Goal: Task Accomplishment & Management: Manage account settings

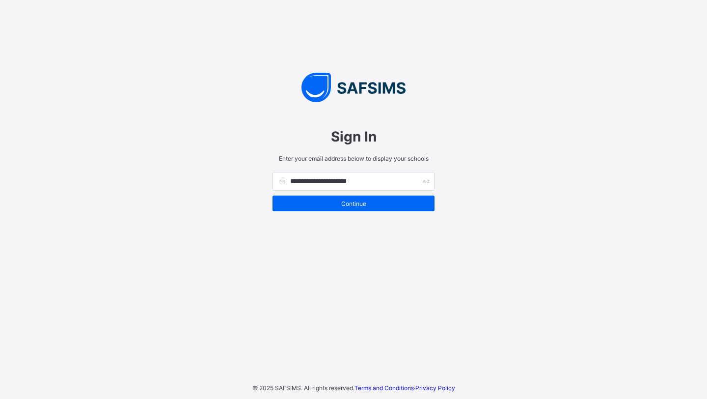
type input "**********"
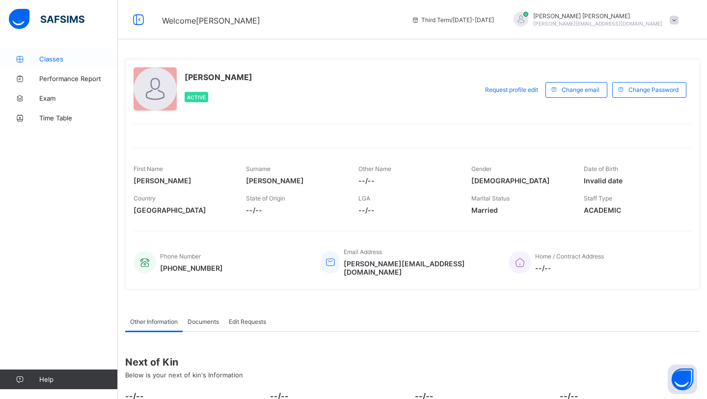
click at [63, 57] on span "Classes" at bounding box center [78, 59] width 79 height 8
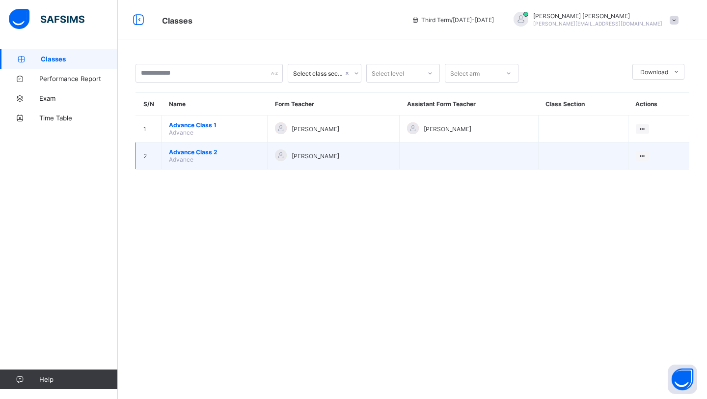
click at [206, 152] on span "Advance Class 2" at bounding box center [214, 151] width 91 height 7
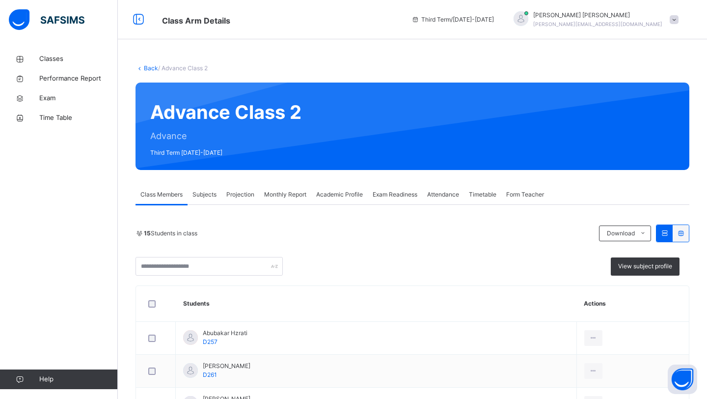
click at [436, 194] on span "Attendance" at bounding box center [443, 194] width 32 height 9
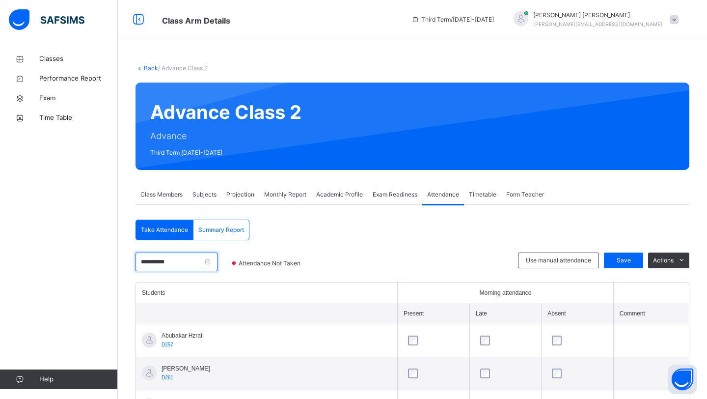
click at [213, 263] on input "**********" at bounding box center [177, 261] width 82 height 19
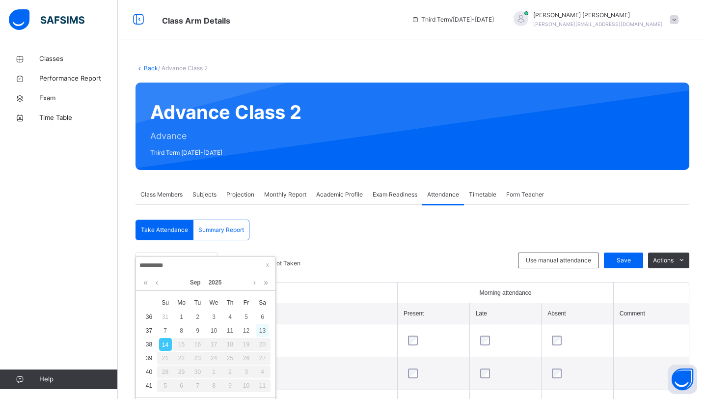
click at [262, 330] on div "13" at bounding box center [262, 330] width 13 height 13
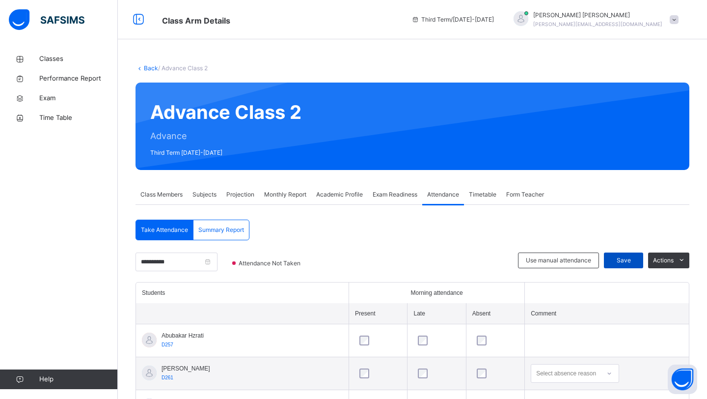
click at [622, 262] on span "Save" at bounding box center [623, 260] width 25 height 9
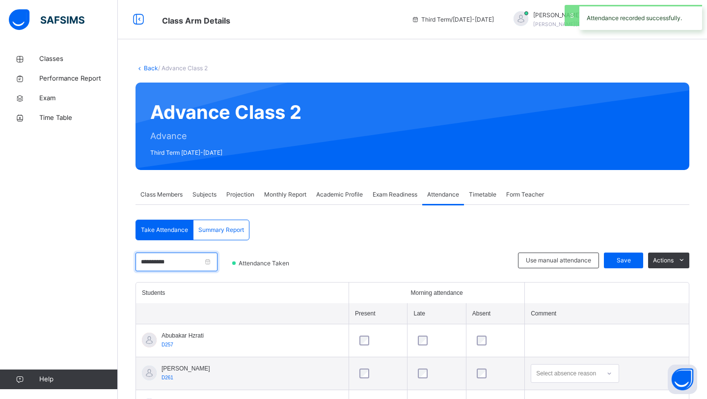
click at [216, 260] on input "**********" at bounding box center [177, 261] width 82 height 19
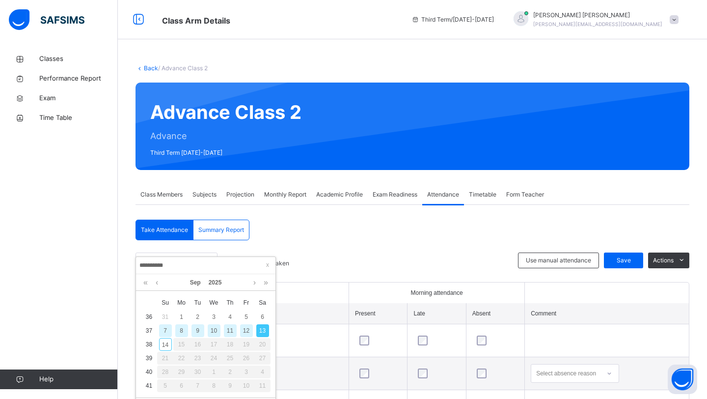
click at [228, 332] on div "11" at bounding box center [230, 330] width 13 height 13
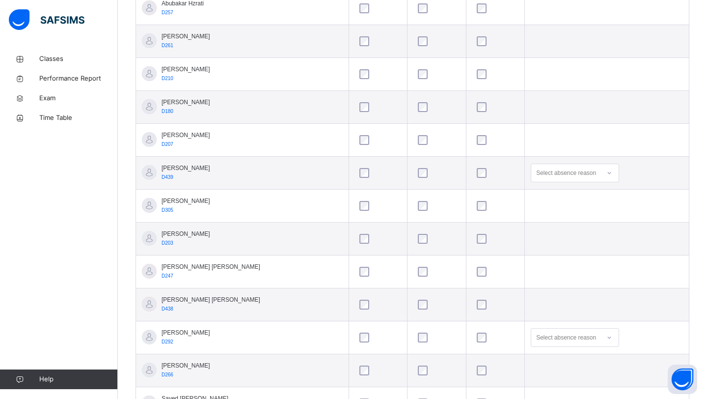
scroll to position [216, 0]
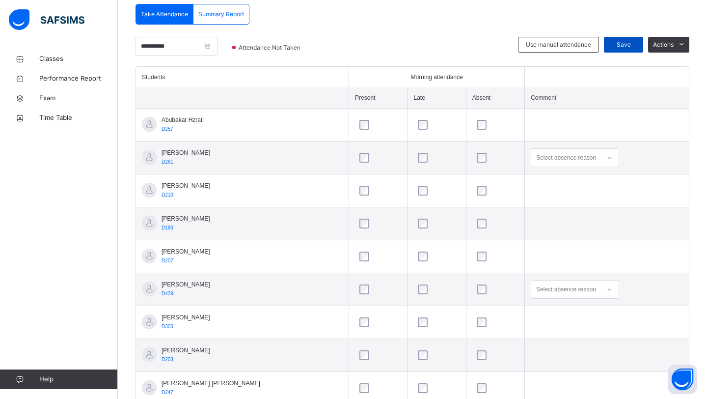
click at [619, 42] on span "Save" at bounding box center [623, 44] width 25 height 9
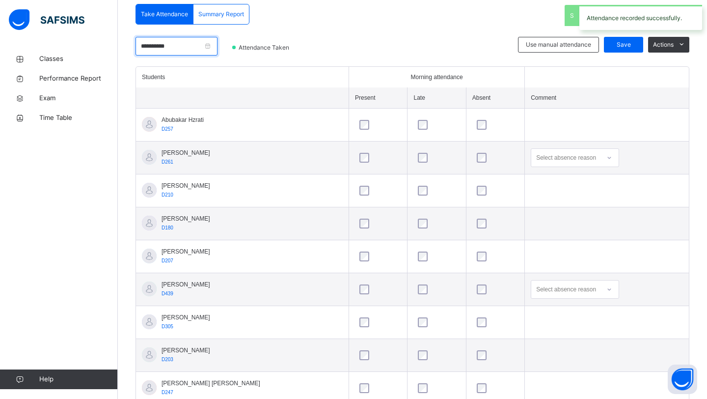
click at [217, 44] on input "**********" at bounding box center [177, 46] width 82 height 19
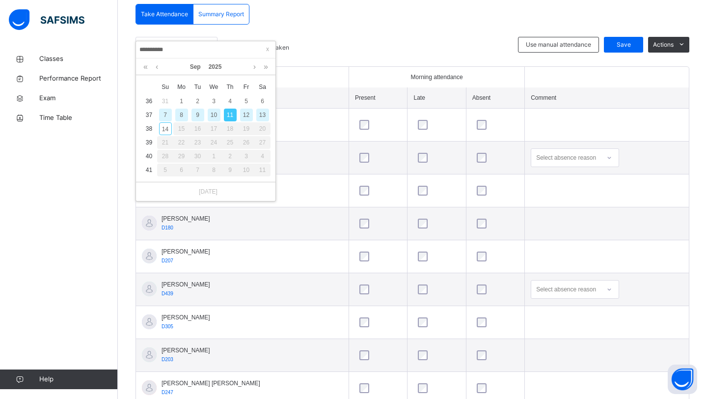
click at [197, 115] on div "9" at bounding box center [197, 115] width 13 height 13
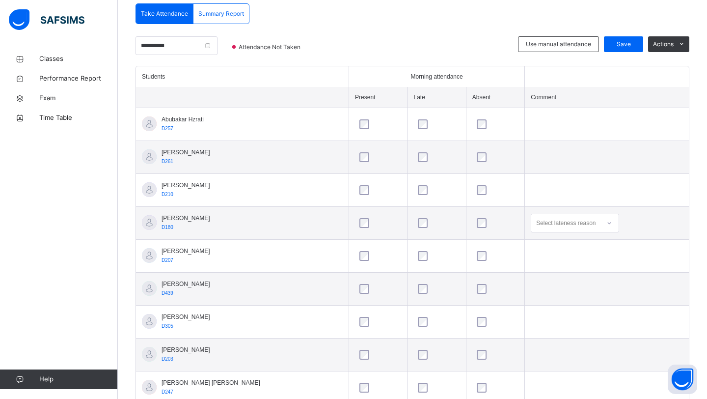
scroll to position [218, 0]
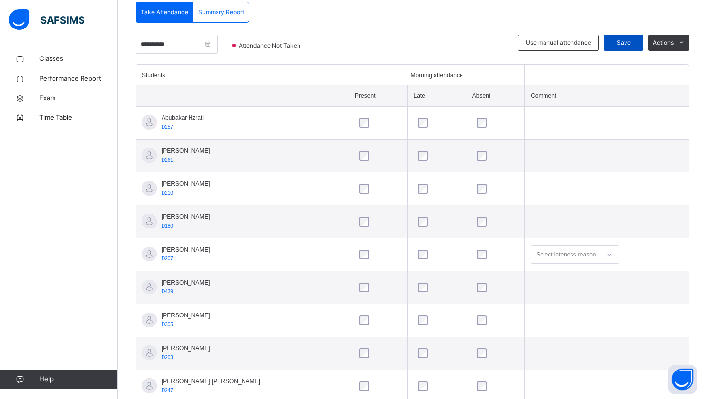
click at [619, 39] on span "Save" at bounding box center [623, 42] width 25 height 9
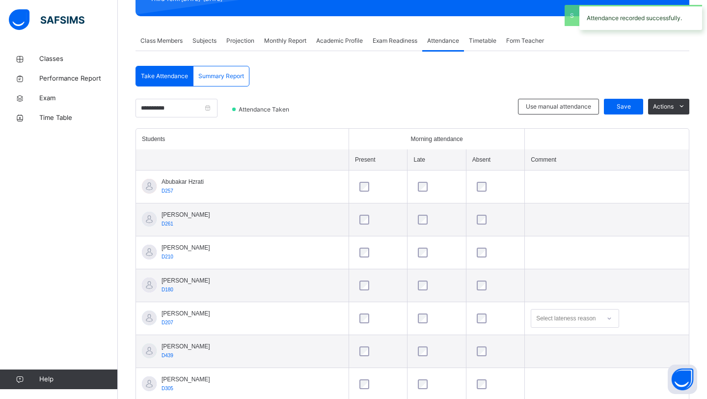
scroll to position [106, 0]
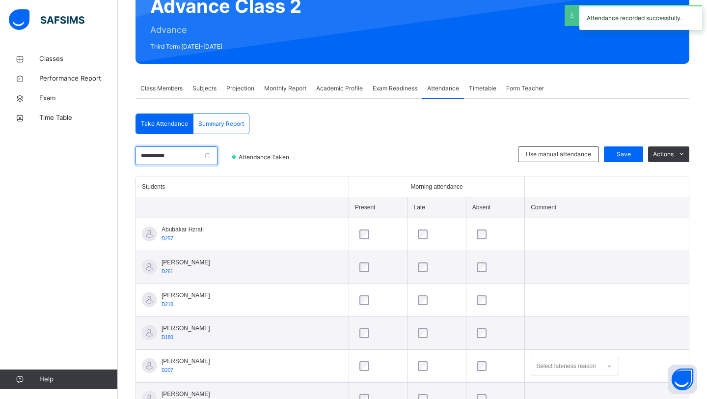
click at [218, 156] on input "**********" at bounding box center [177, 155] width 82 height 19
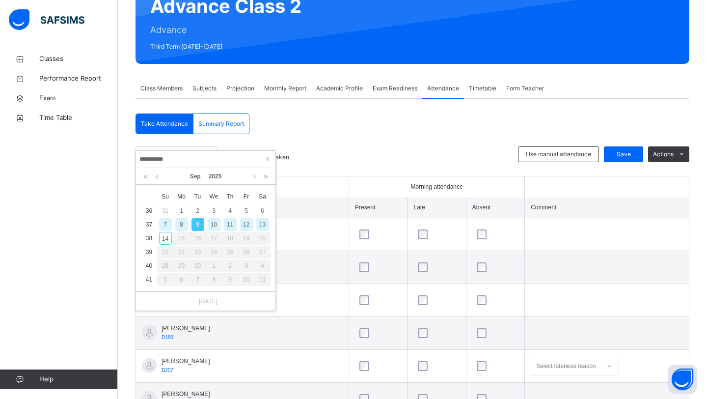
click at [166, 221] on div "7" at bounding box center [165, 224] width 13 height 13
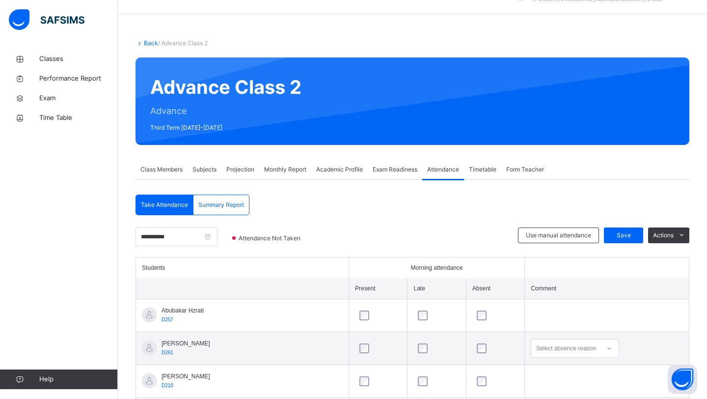
scroll to position [24, 0]
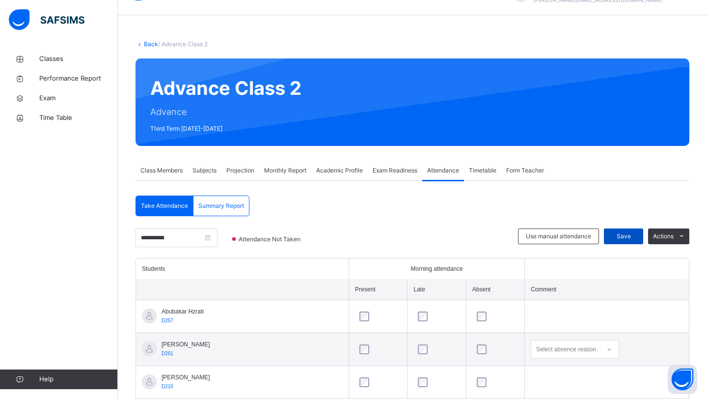
click at [622, 239] on span "Save" at bounding box center [623, 236] width 25 height 9
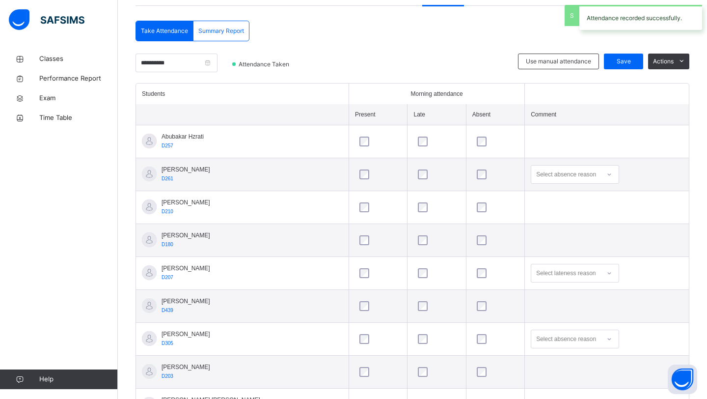
scroll to position [152, 0]
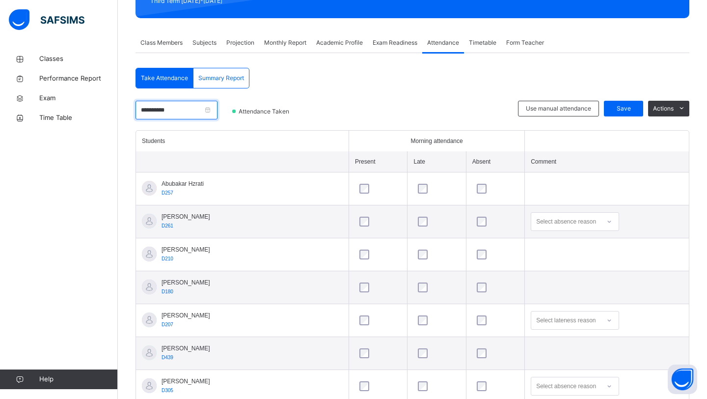
click at [216, 110] on input "**********" at bounding box center [177, 110] width 82 height 19
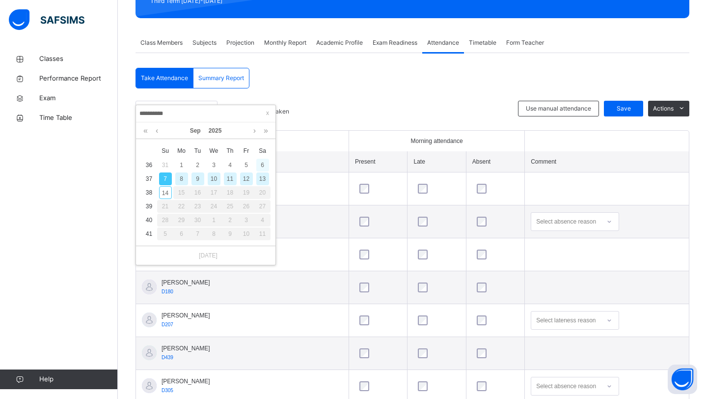
click at [260, 165] on div "6" at bounding box center [262, 165] width 13 height 13
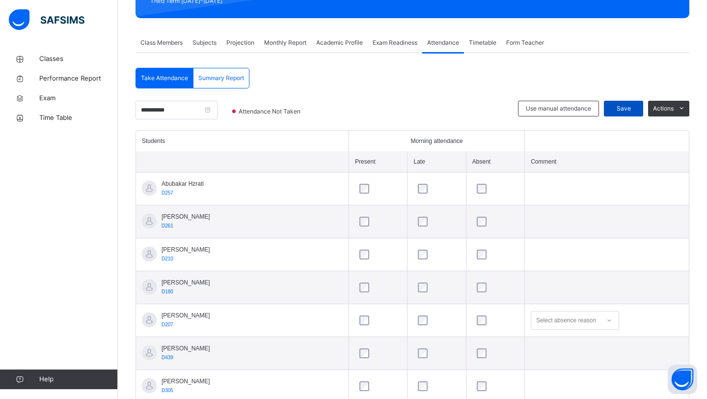
click at [619, 105] on span "Save" at bounding box center [623, 108] width 25 height 9
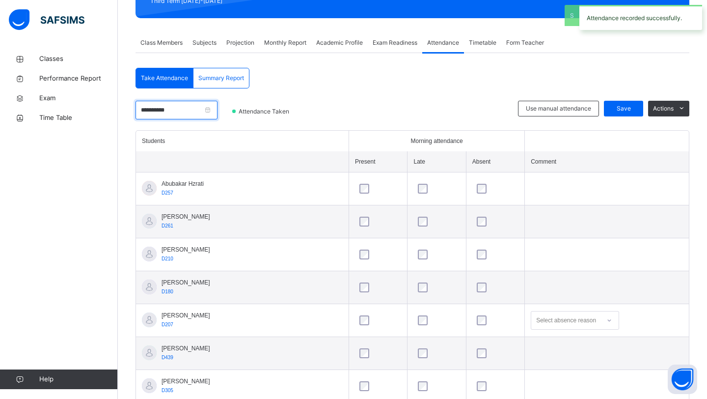
click at [210, 114] on input "**********" at bounding box center [177, 110] width 82 height 19
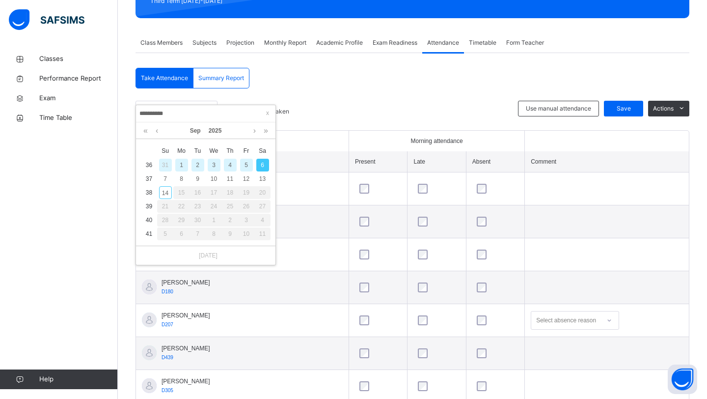
click at [231, 163] on div "4" at bounding box center [230, 165] width 13 height 13
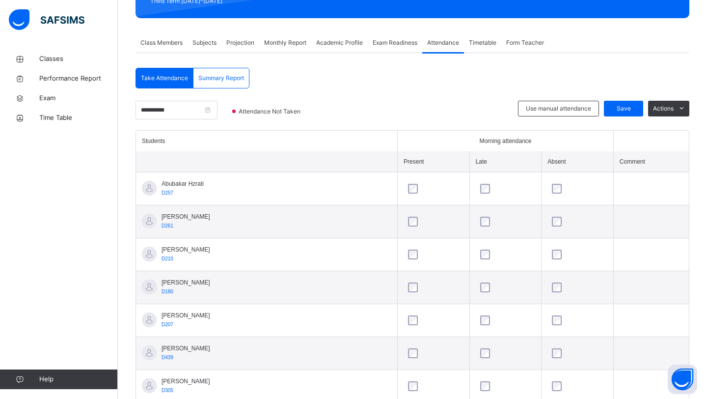
click at [555, 282] on div at bounding box center [577, 287] width 55 height 10
click at [554, 282] on div at bounding box center [577, 287] width 55 height 10
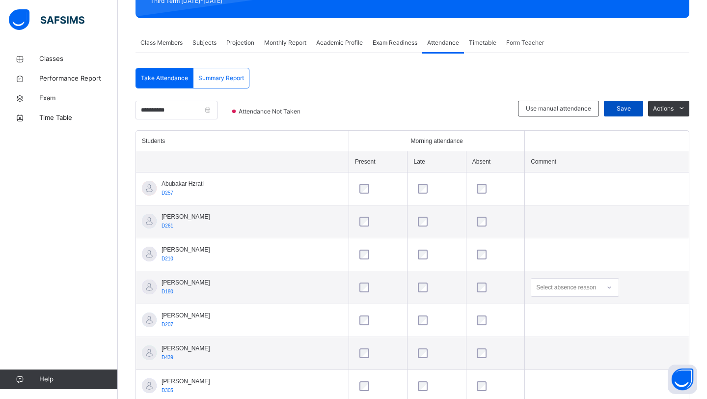
click at [618, 104] on span "Save" at bounding box center [623, 108] width 25 height 9
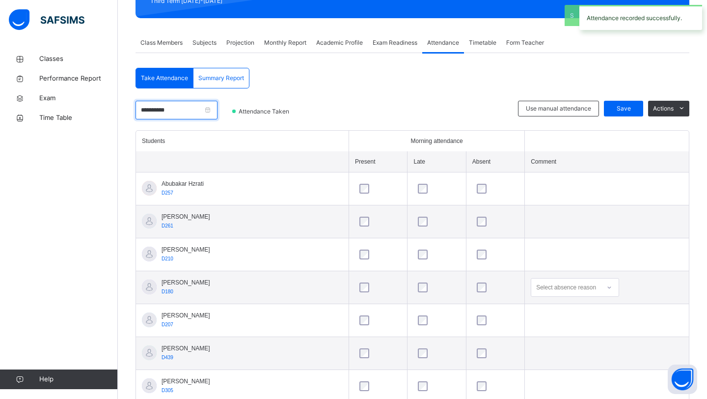
click at [218, 109] on input "**********" at bounding box center [177, 110] width 82 height 19
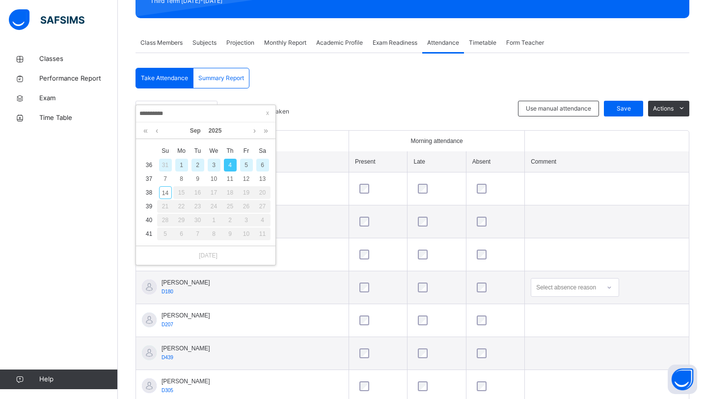
click at [200, 162] on div "2" at bounding box center [197, 165] width 13 height 13
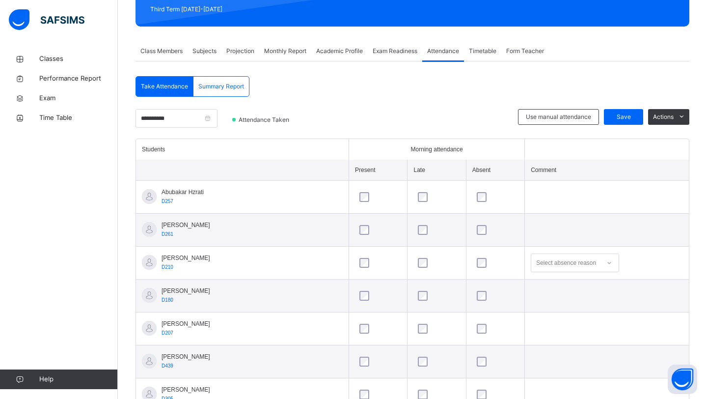
scroll to position [136, 0]
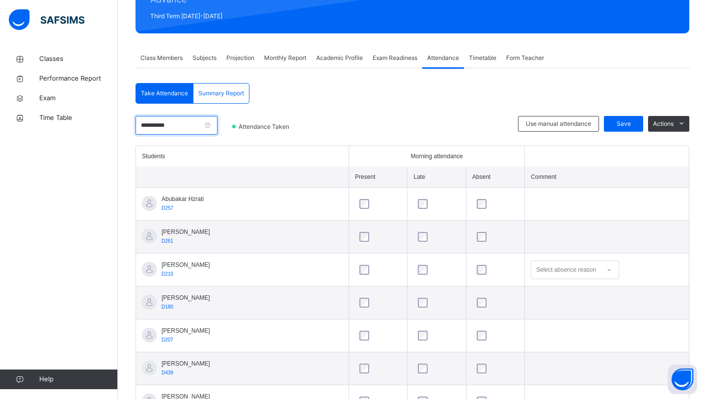
click at [212, 126] on input "**********" at bounding box center [177, 125] width 82 height 19
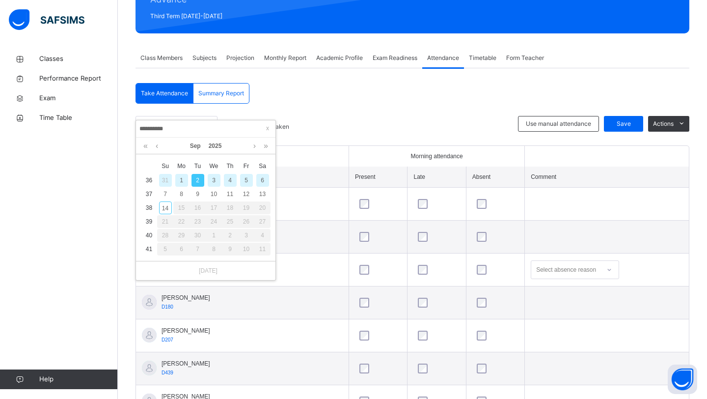
click at [166, 180] on div "31" at bounding box center [165, 180] width 13 height 13
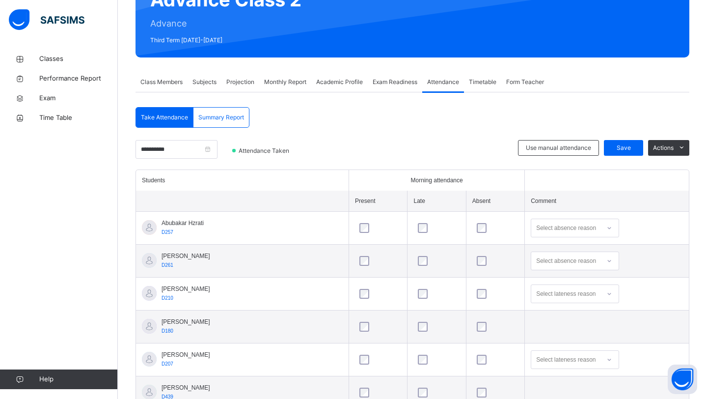
scroll to position [113, 0]
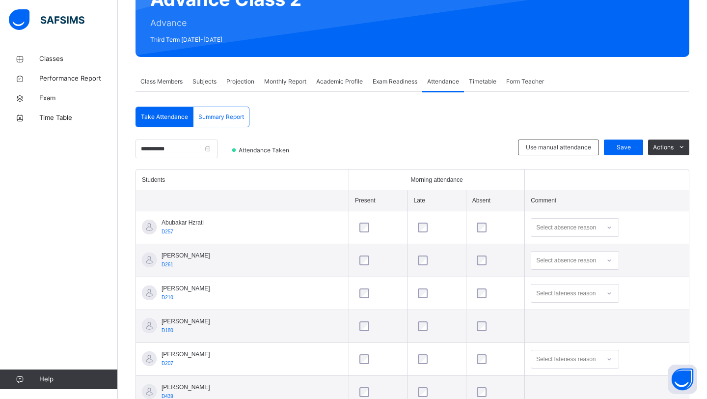
click at [351, 81] on span "Academic Profile" at bounding box center [339, 81] width 47 height 9
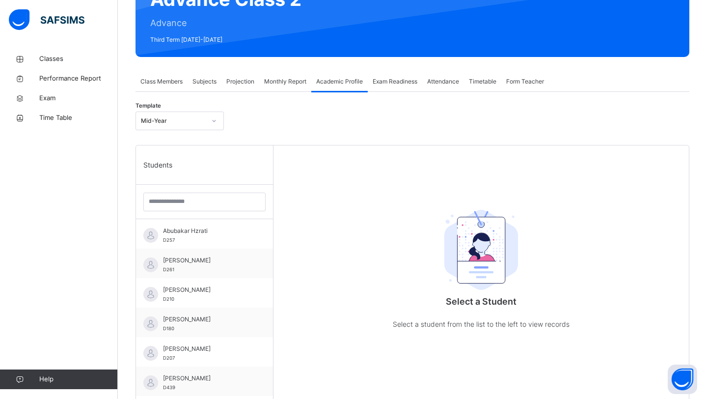
click at [291, 82] on span "Monthly Report" at bounding box center [285, 81] width 42 height 9
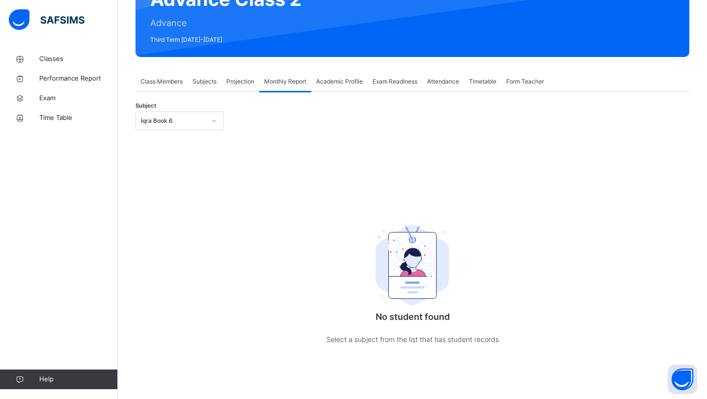
click at [215, 122] on icon at bounding box center [214, 121] width 6 height 10
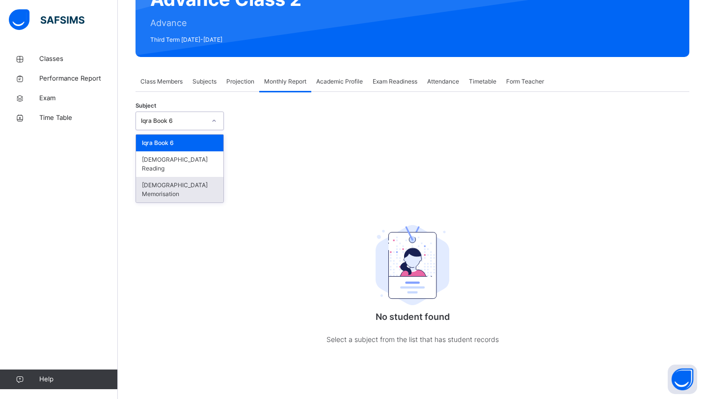
click at [167, 177] on div "[DEMOGRAPHIC_DATA] Memorisation" at bounding box center [179, 190] width 87 height 26
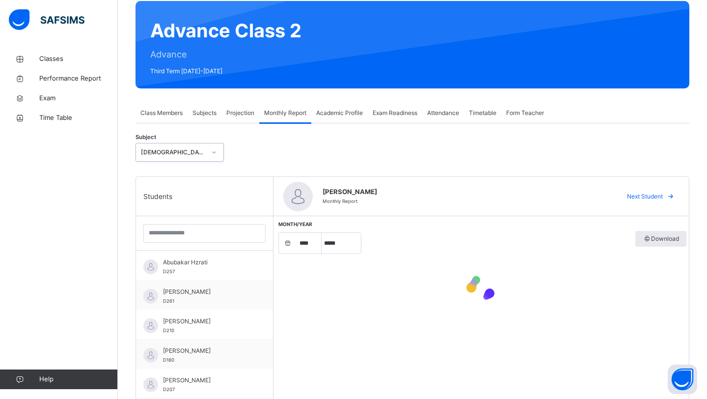
select select "****"
select select "*"
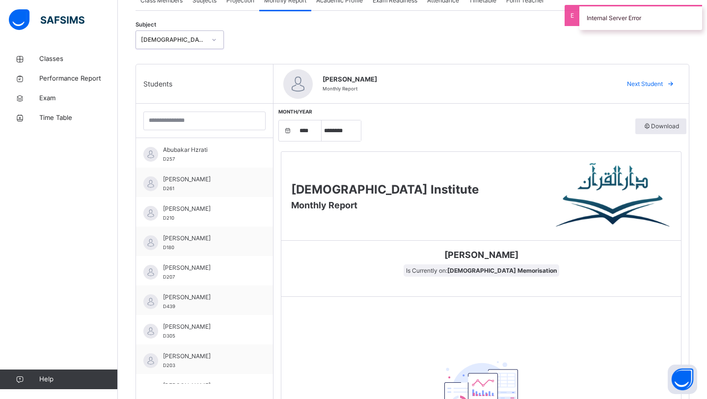
scroll to position [197, 0]
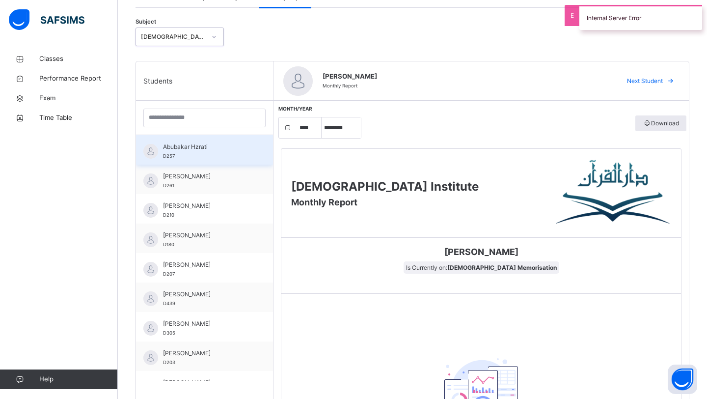
click at [230, 159] on div "Abubakar Hzrati D257" at bounding box center [207, 151] width 88 height 18
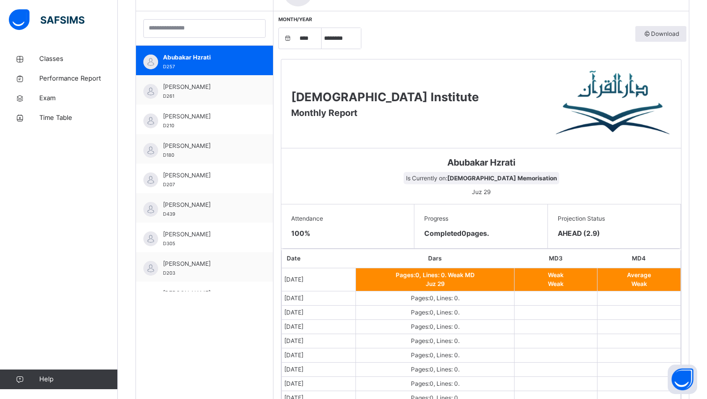
scroll to position [248, 0]
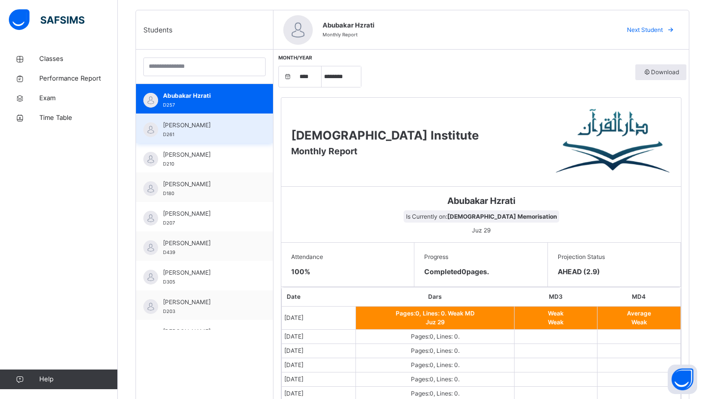
click at [231, 134] on div "[PERSON_NAME] D261" at bounding box center [207, 130] width 88 height 18
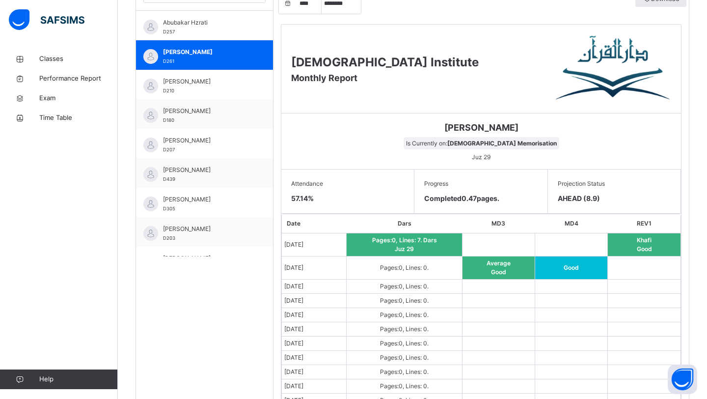
scroll to position [299, 0]
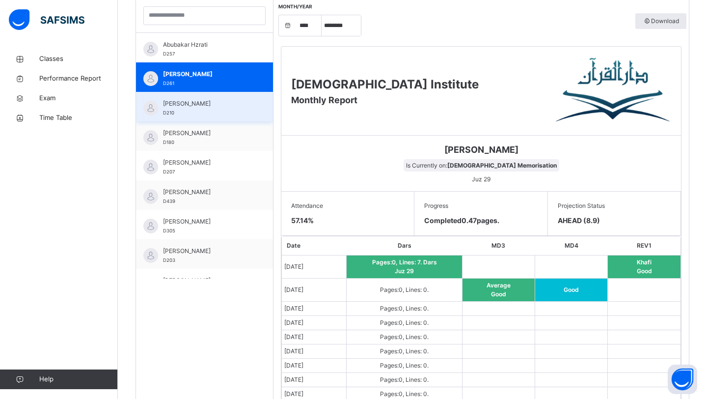
click at [230, 111] on div "[PERSON_NAME] D210" at bounding box center [207, 108] width 88 height 18
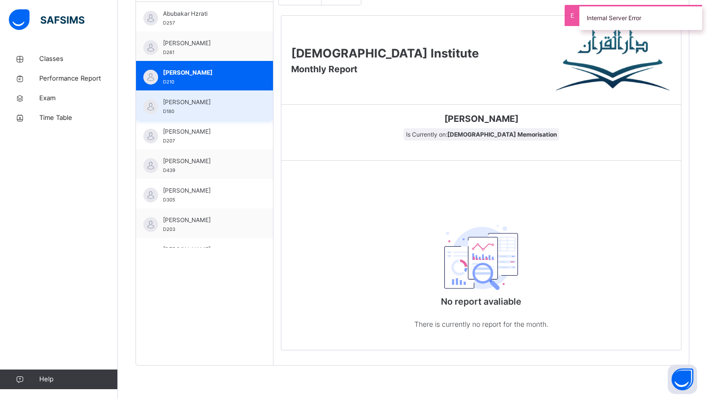
click at [205, 102] on span "[PERSON_NAME]" at bounding box center [207, 102] width 88 height 9
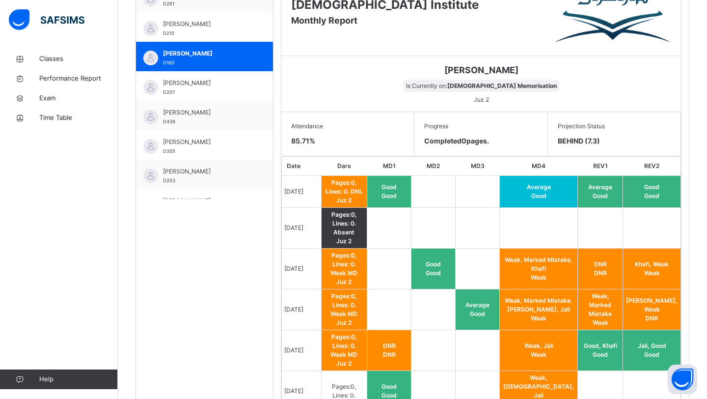
scroll to position [377, 0]
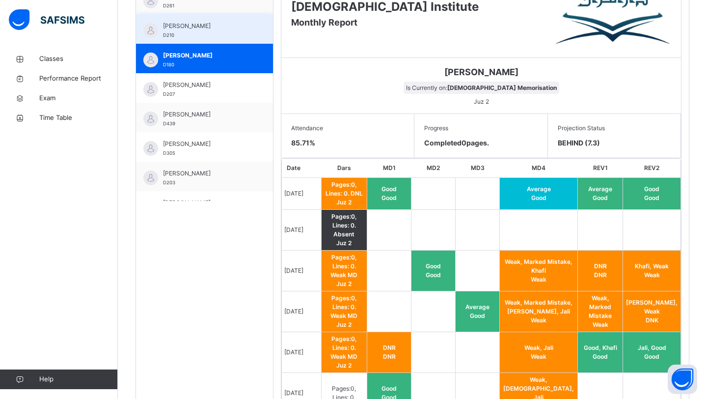
click at [197, 32] on div "[PERSON_NAME] D210" at bounding box center [207, 31] width 88 height 18
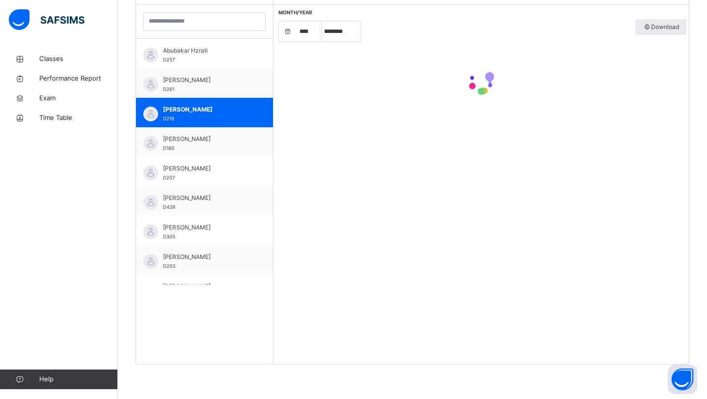
scroll to position [330, 0]
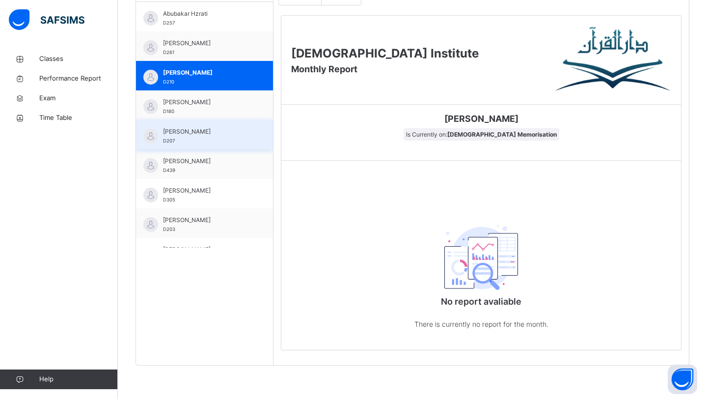
click at [240, 140] on div "[PERSON_NAME] D207" at bounding box center [207, 136] width 88 height 18
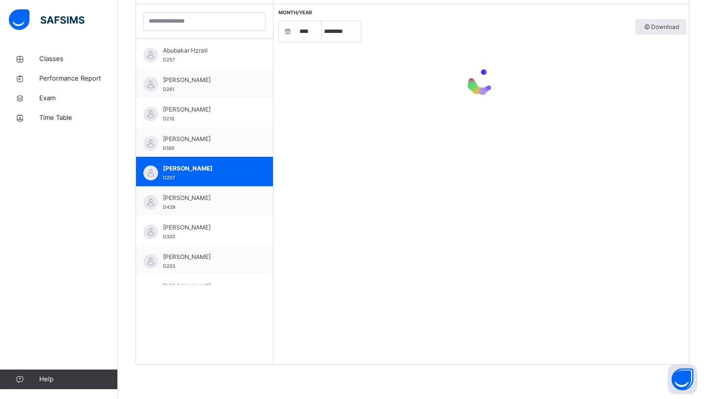
scroll to position [377, 0]
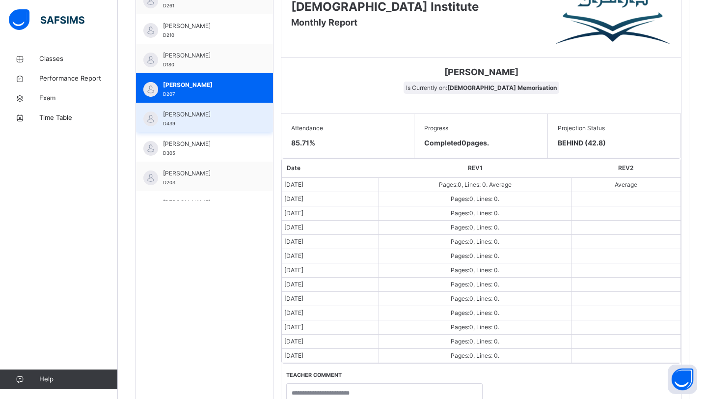
click at [209, 116] on span "[PERSON_NAME]" at bounding box center [207, 114] width 88 height 9
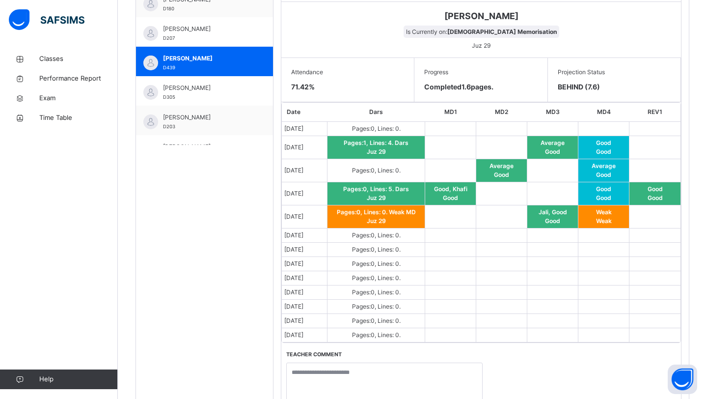
scroll to position [468, 0]
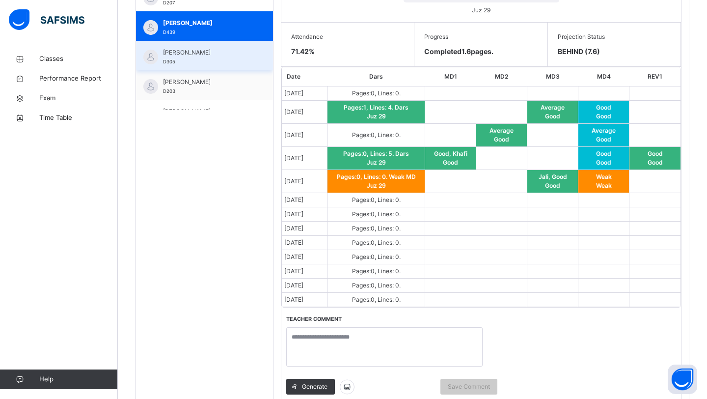
click at [242, 64] on div "[PERSON_NAME] D305" at bounding box center [207, 57] width 88 height 18
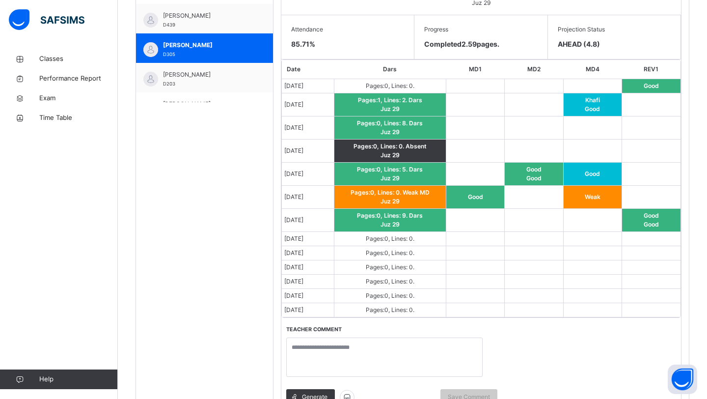
scroll to position [473, 0]
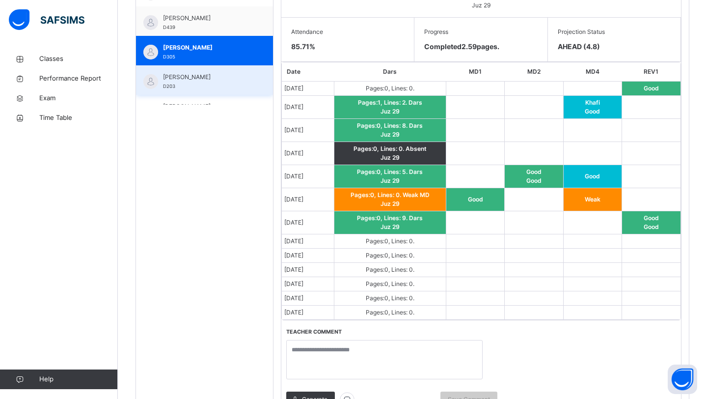
click at [239, 81] on span "[PERSON_NAME]" at bounding box center [207, 77] width 88 height 9
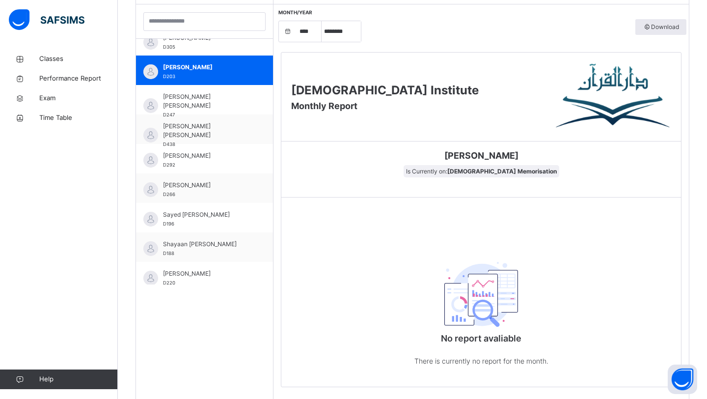
scroll to position [196, 0]
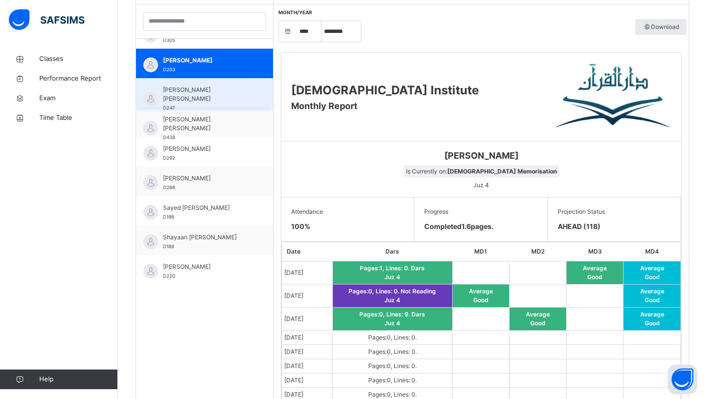
click at [221, 95] on div "[PERSON_NAME] [PERSON_NAME] D247" at bounding box center [207, 98] width 88 height 27
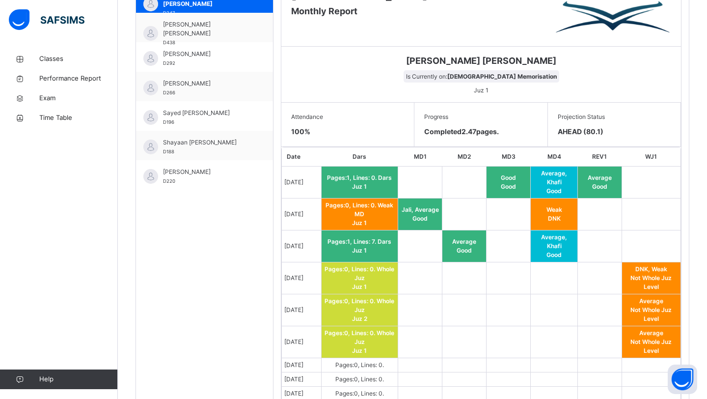
scroll to position [376, 0]
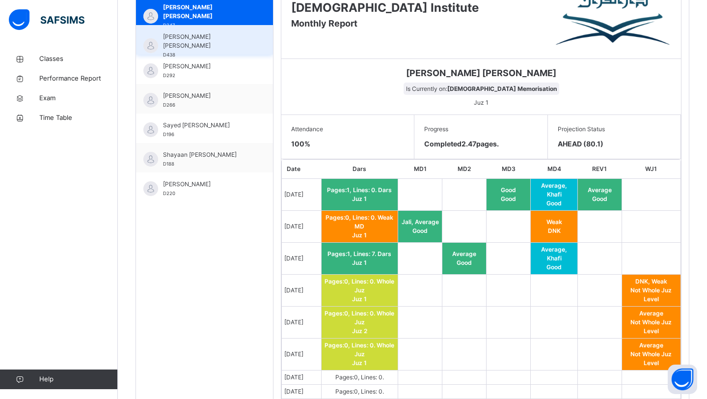
click at [225, 44] on span "[PERSON_NAME] [PERSON_NAME]" at bounding box center [207, 41] width 88 height 18
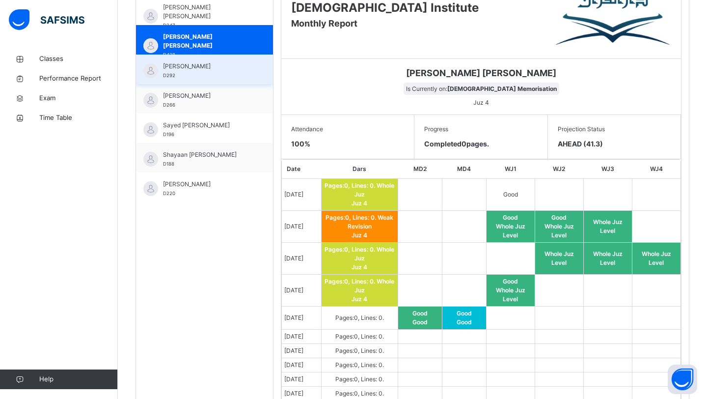
click at [221, 63] on span "[PERSON_NAME]" at bounding box center [207, 66] width 88 height 9
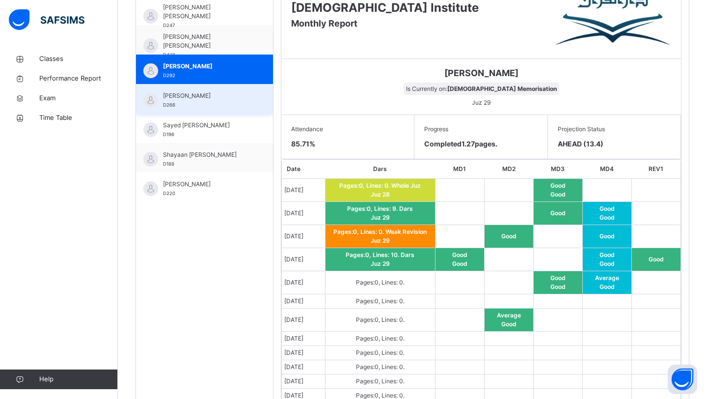
click at [221, 89] on div "[PERSON_NAME] D266" at bounding box center [204, 98] width 137 height 29
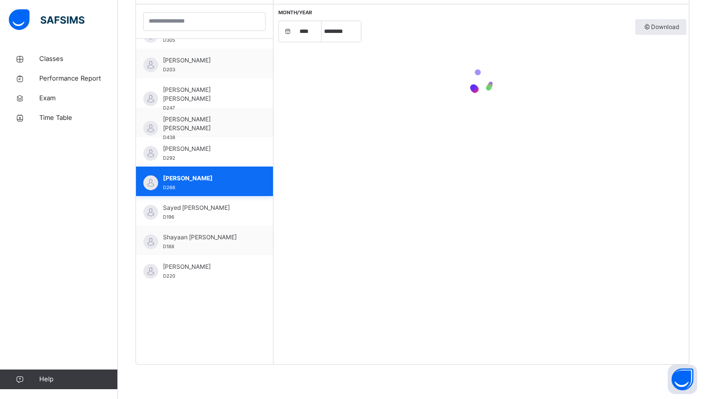
scroll to position [330, 0]
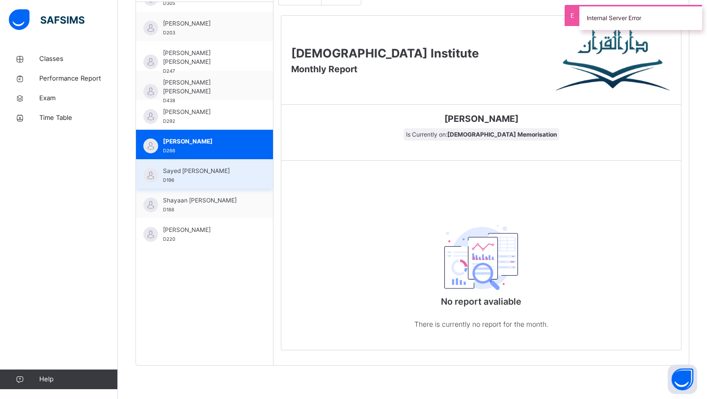
click at [213, 165] on div "Sayed [PERSON_NAME] D196" at bounding box center [204, 173] width 137 height 29
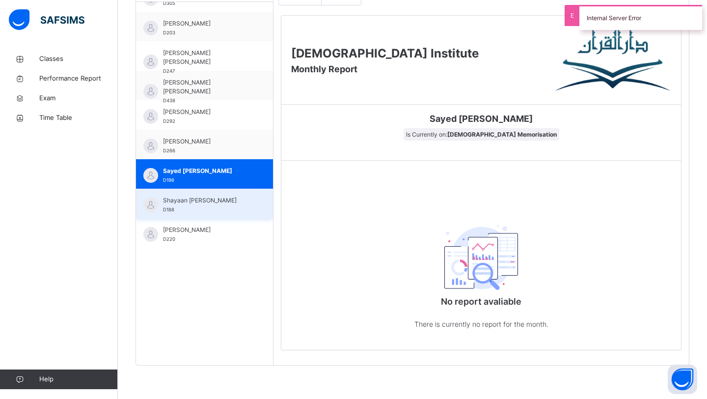
click at [205, 199] on span "Shayaan [PERSON_NAME]" at bounding box center [207, 200] width 88 height 9
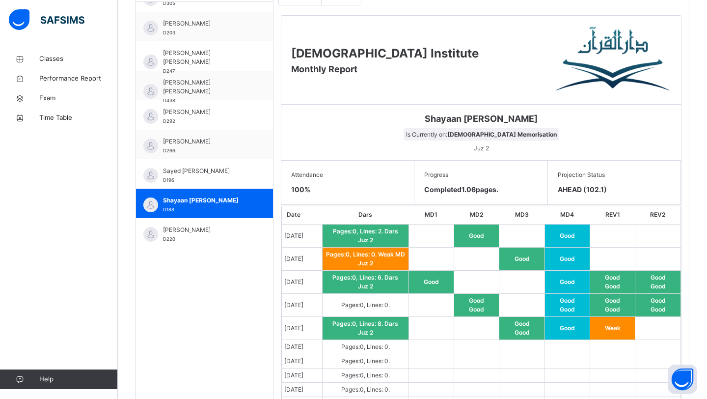
scroll to position [376, 0]
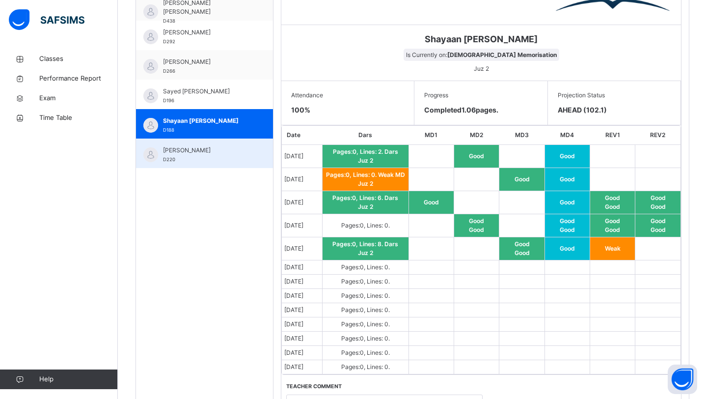
click at [240, 165] on div "[PERSON_NAME] D220" at bounding box center [204, 152] width 137 height 29
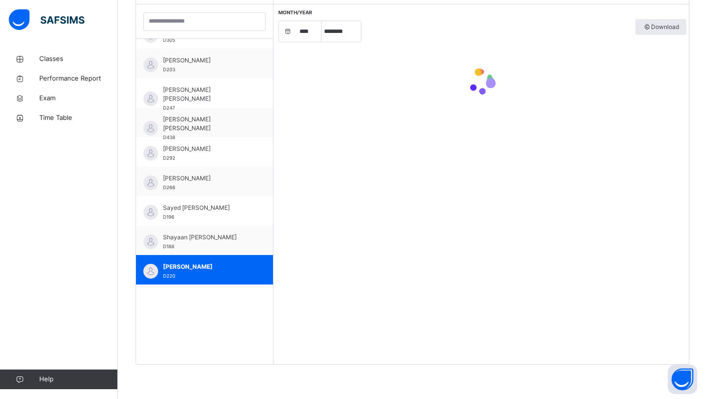
scroll to position [330, 0]
